Goal: Navigation & Orientation: Understand site structure

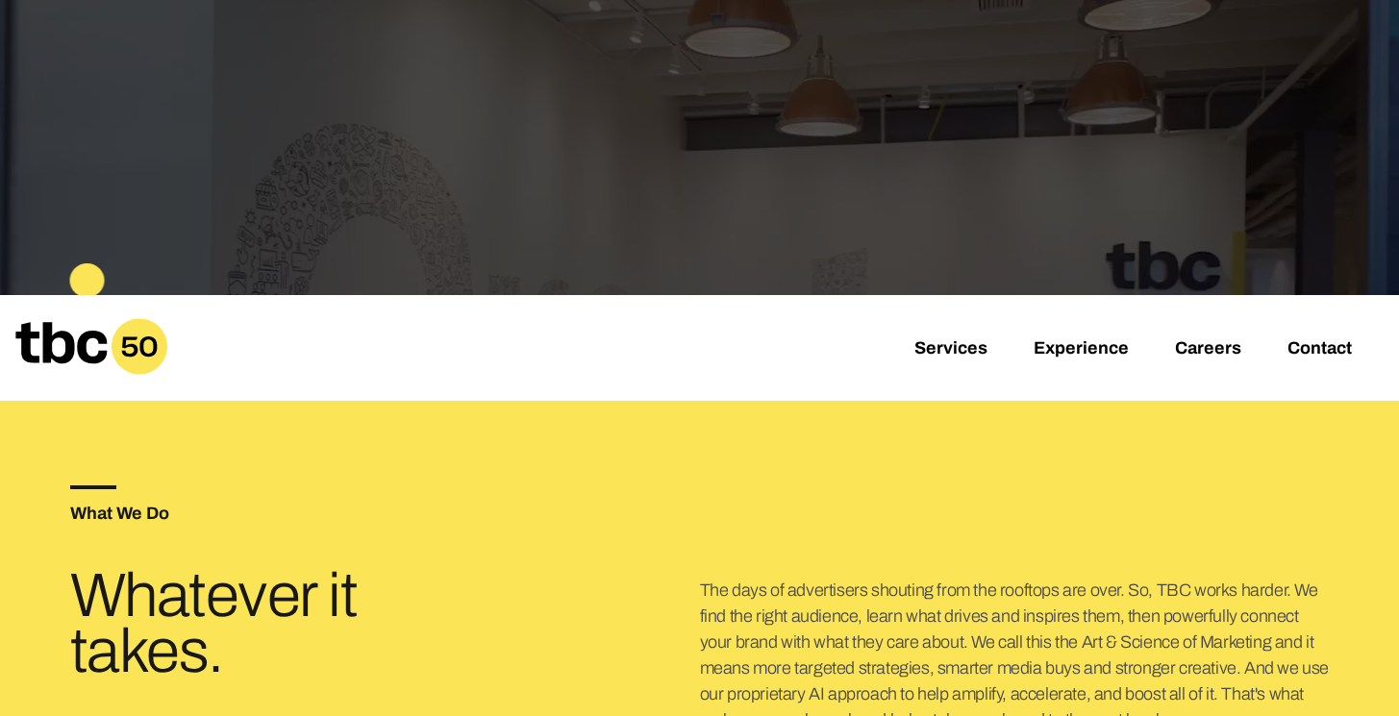
scroll to position [325, 0]
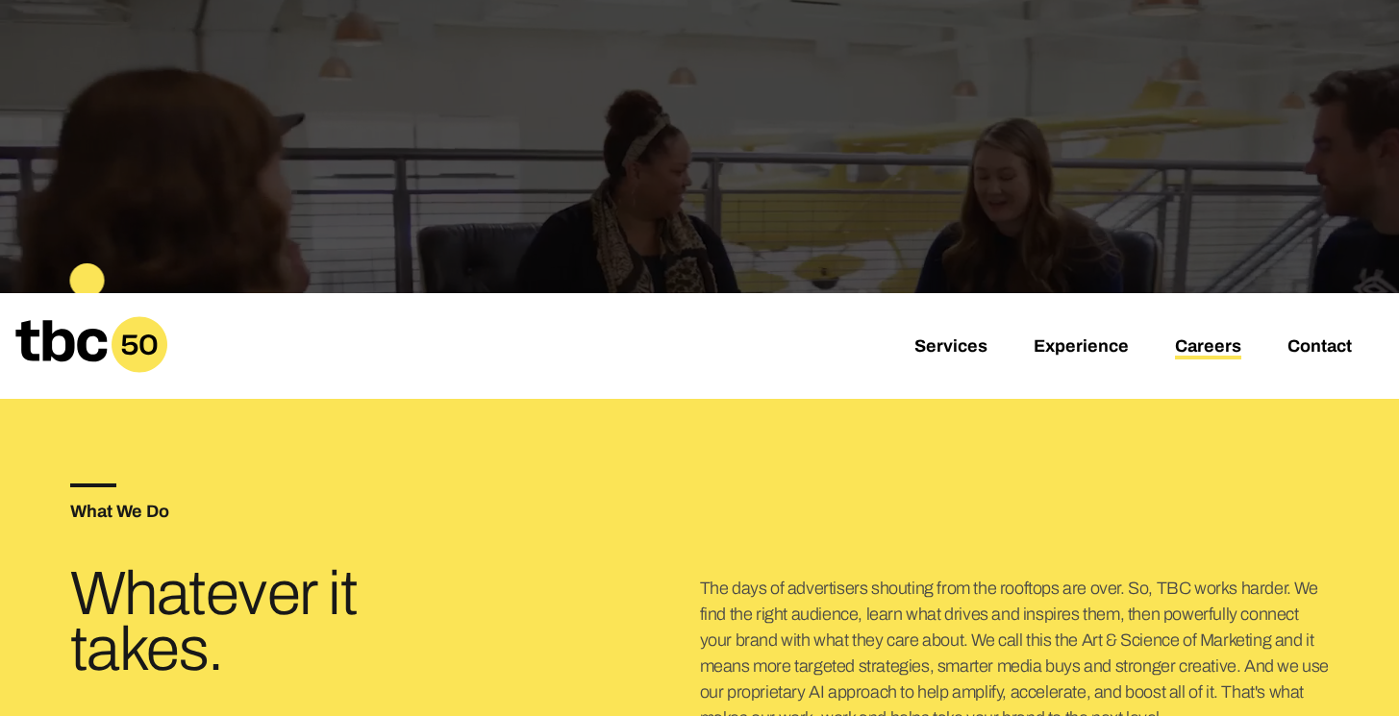
click at [1209, 351] on link "Careers" at bounding box center [1208, 347] width 66 height 23
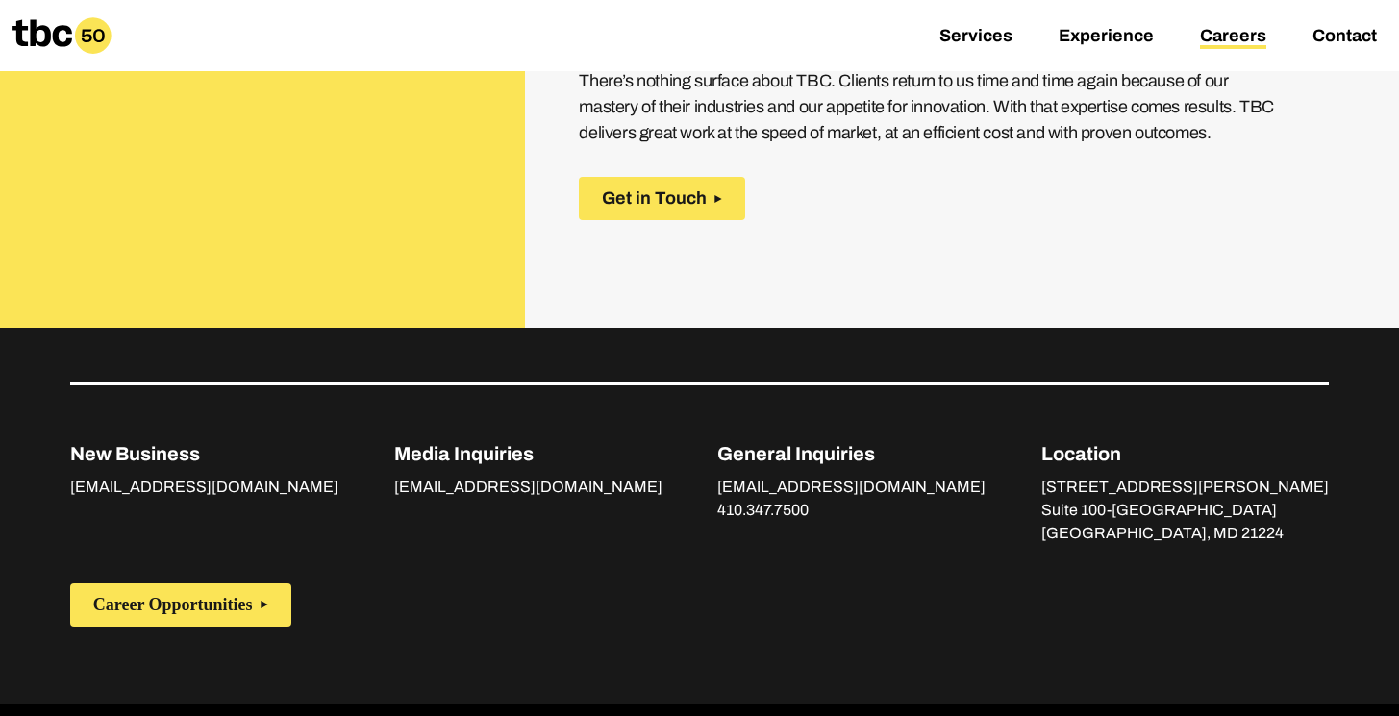
scroll to position [1077, 0]
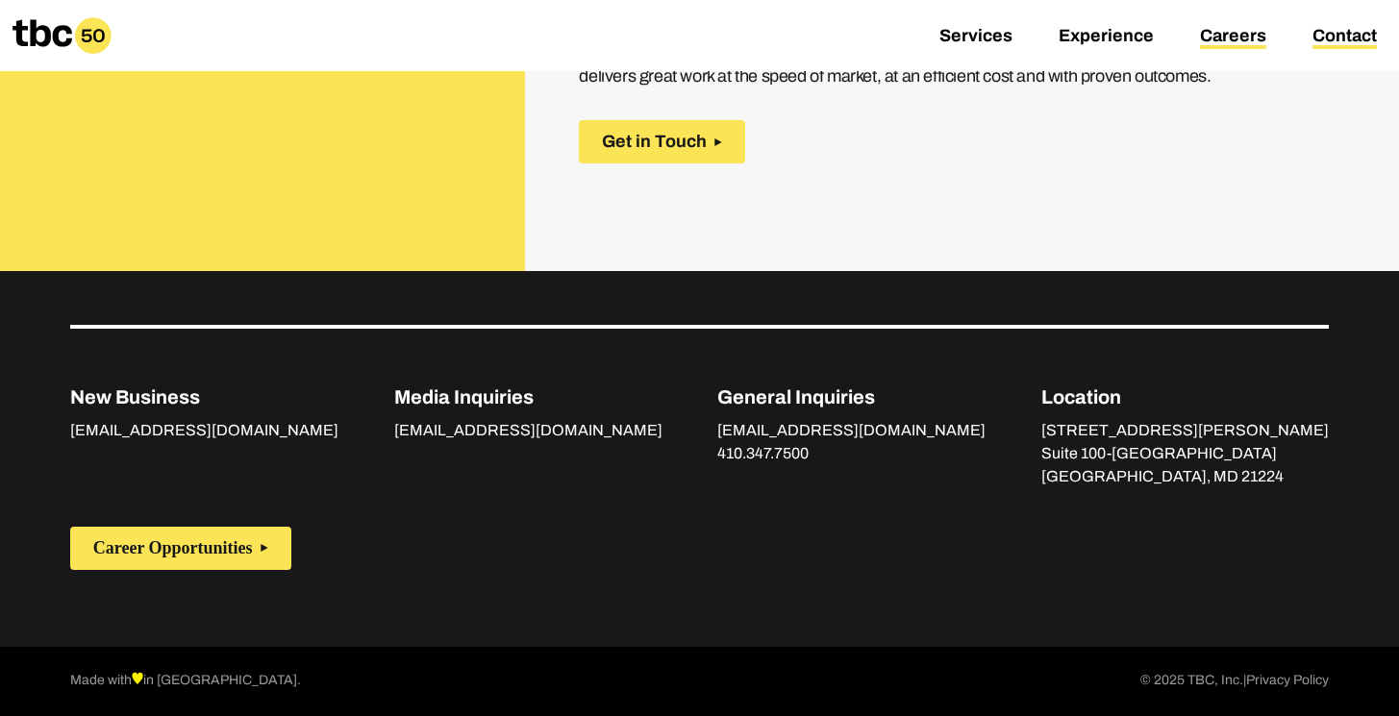
click at [1341, 39] on link "Contact" at bounding box center [1344, 37] width 64 height 23
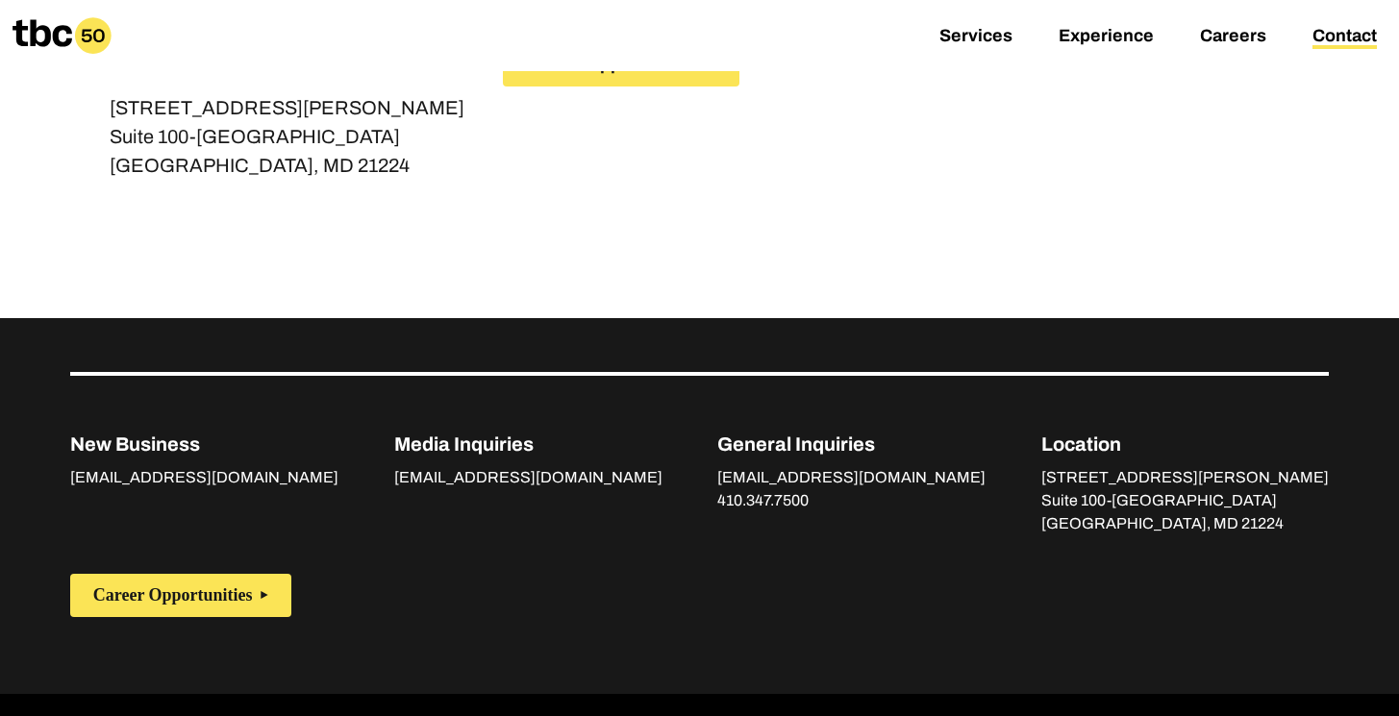
scroll to position [442, 0]
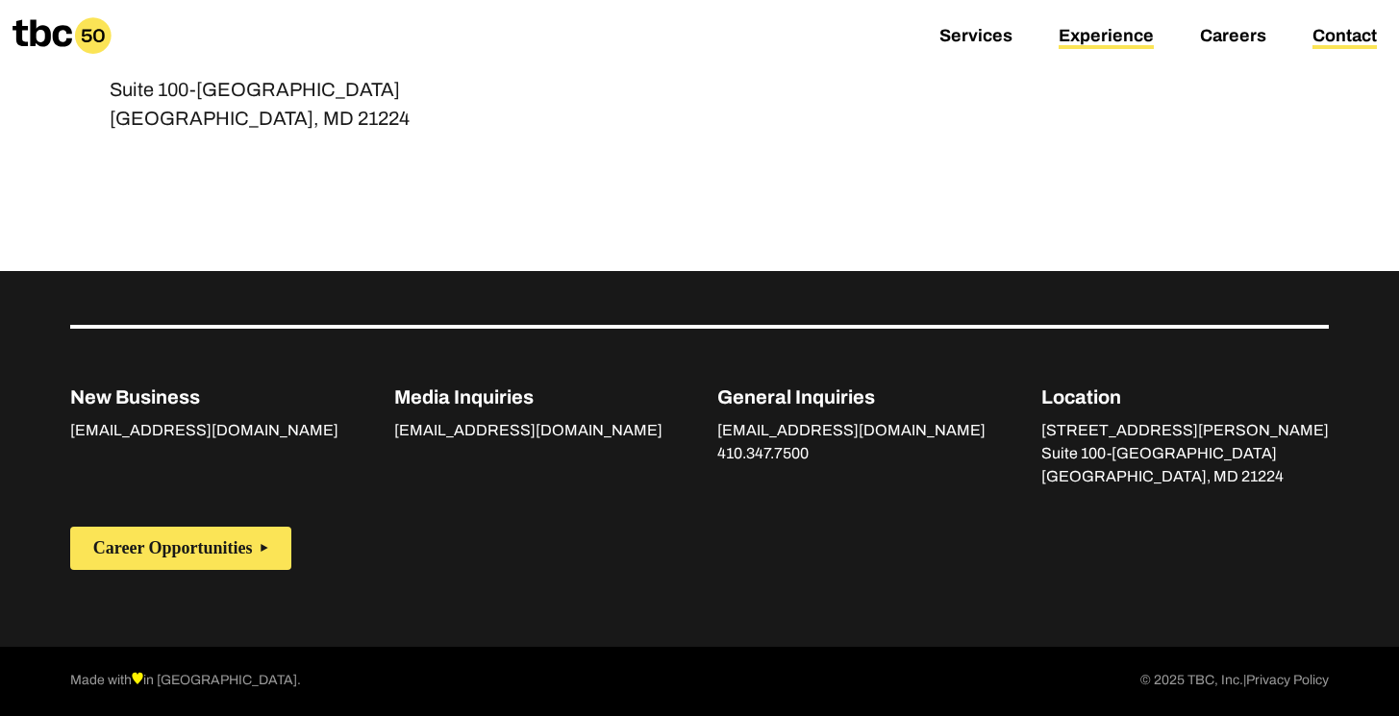
click at [1100, 37] on link "Experience" at bounding box center [1105, 37] width 95 height 23
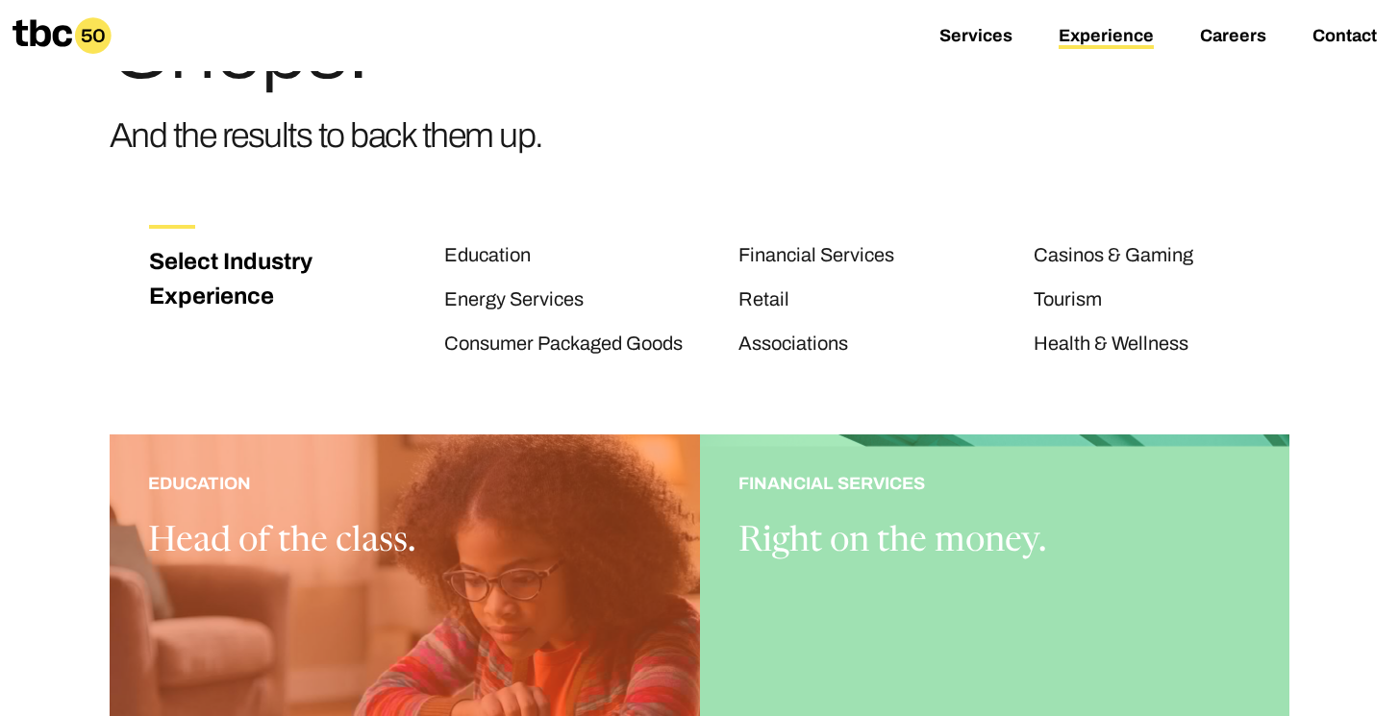
scroll to position [198, 0]
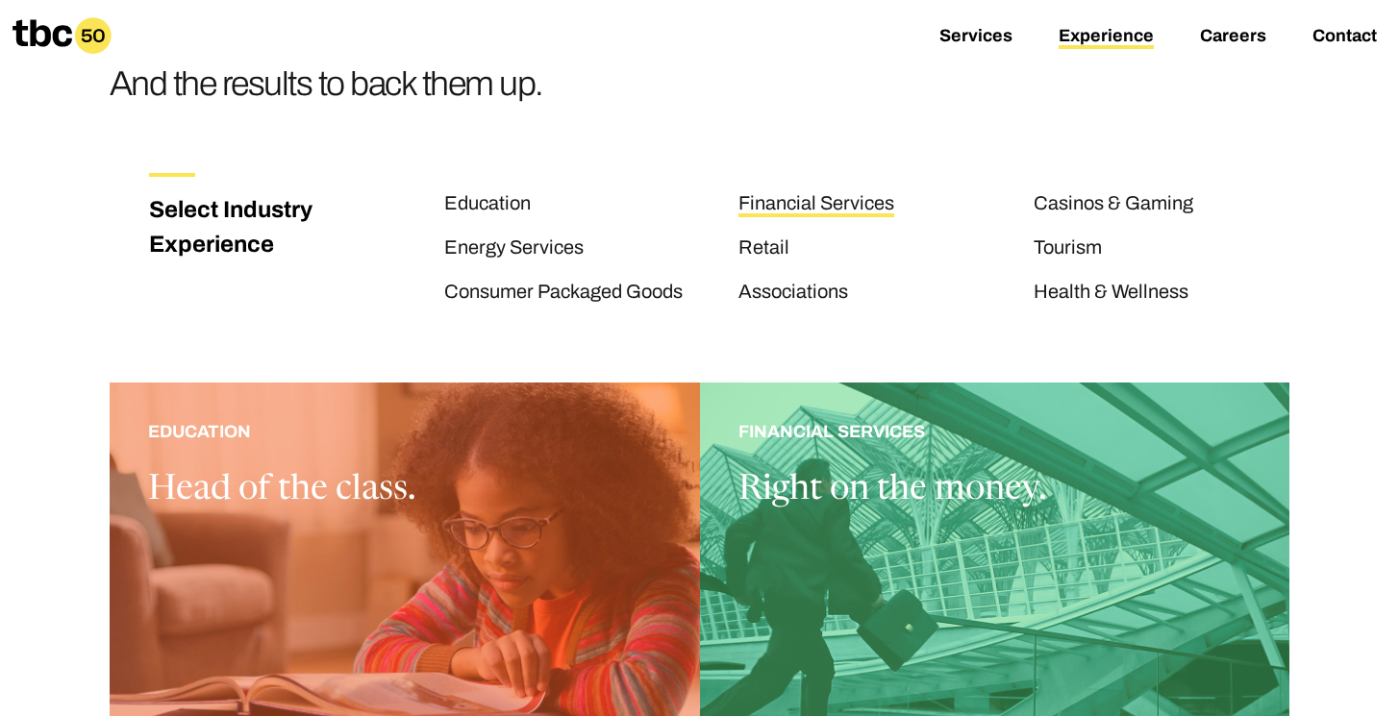
click at [777, 203] on link "Financial Services" at bounding box center [816, 204] width 156 height 25
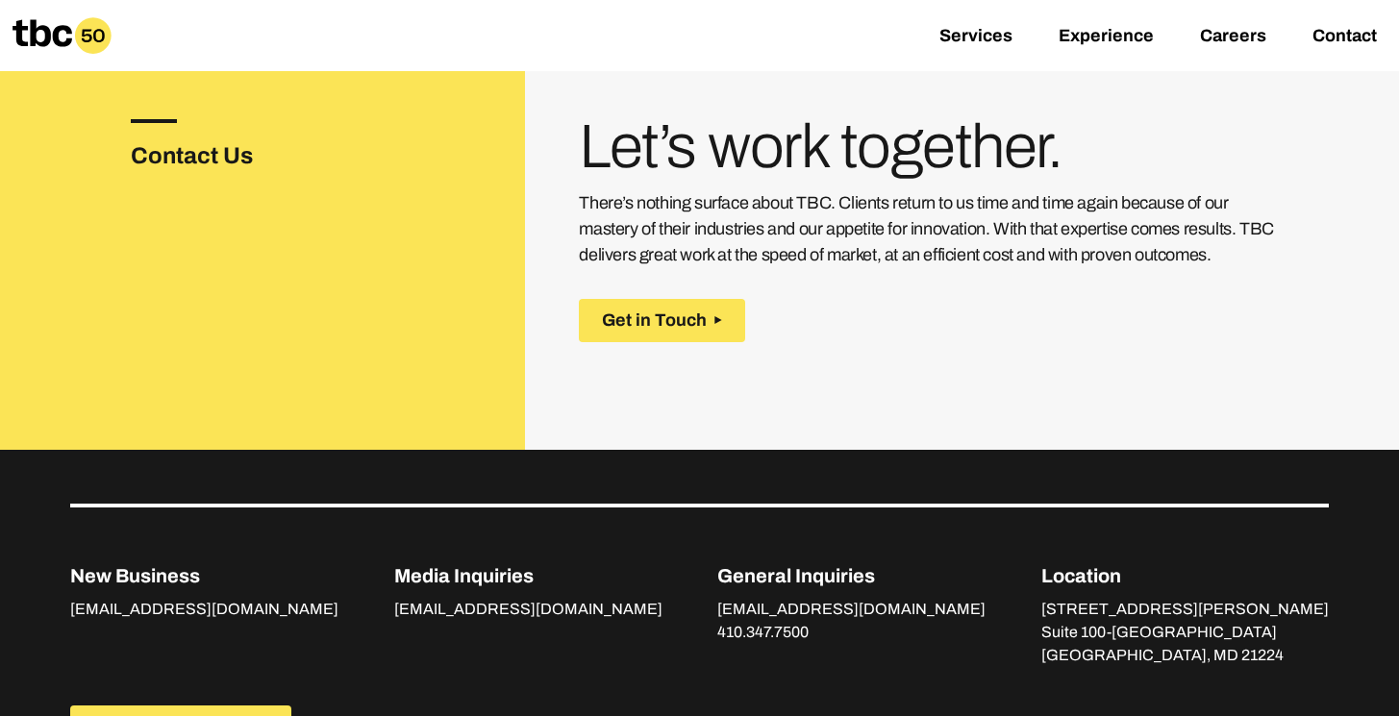
scroll to position [3418, 0]
